Goal: Task Accomplishment & Management: Manage account settings

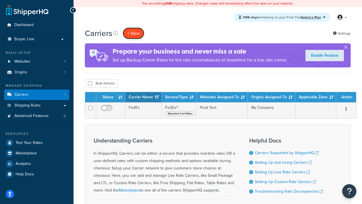
click at [134, 33] on button "+ New" at bounding box center [134, 33] width 22 height 12
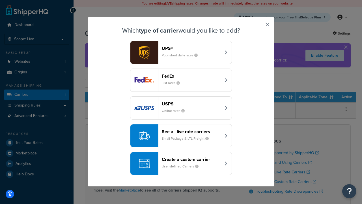
click at [181, 80] on div "FedEx List rates" at bounding box center [191, 80] width 59 height 14
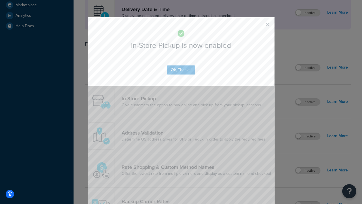
scroll to position [159, 0]
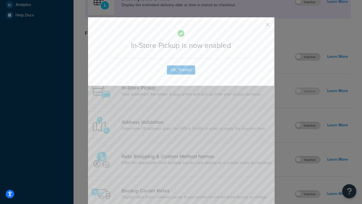
click at [259, 26] on button "button" at bounding box center [259, 26] width 1 height 1
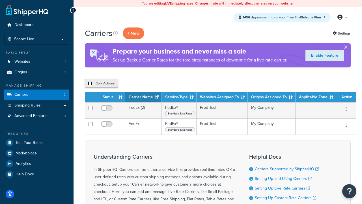
click at [90, 83] on input "checkbox" at bounding box center [90, 83] width 4 height 4
checkbox input "true"
click at [152, 83] on button "Delete" at bounding box center [151, 83] width 20 height 8
